Goal: Information Seeking & Learning: Find specific fact

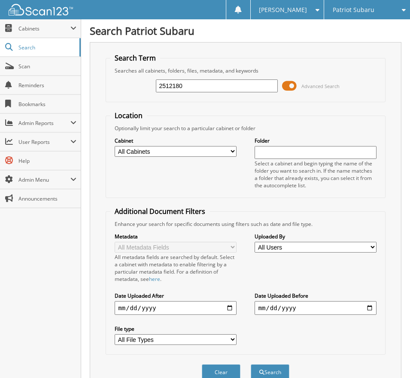
type input "2512180"
click at [290, 83] on span at bounding box center [289, 86] width 15 height 13
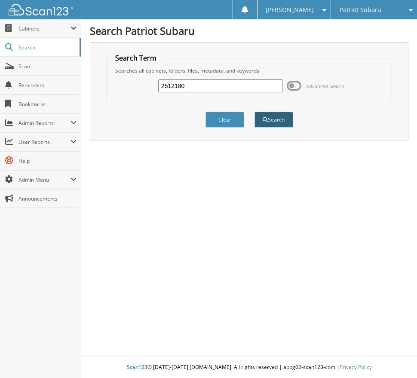
click at [288, 119] on button "Search" at bounding box center [273, 120] width 39 height 16
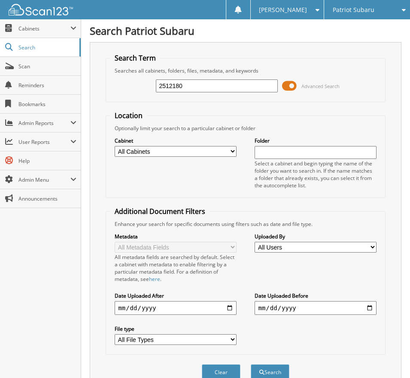
click at [293, 86] on span at bounding box center [289, 86] width 15 height 13
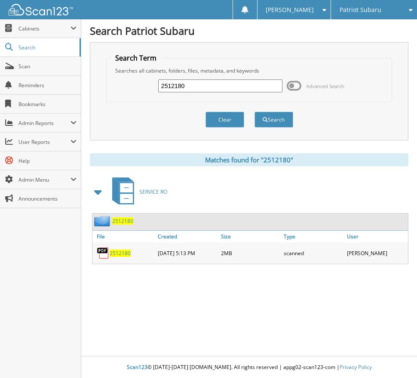
click at [120, 253] on span "2512180" at bounding box center [120, 253] width 21 height 7
